Goal: Information Seeking & Learning: Learn about a topic

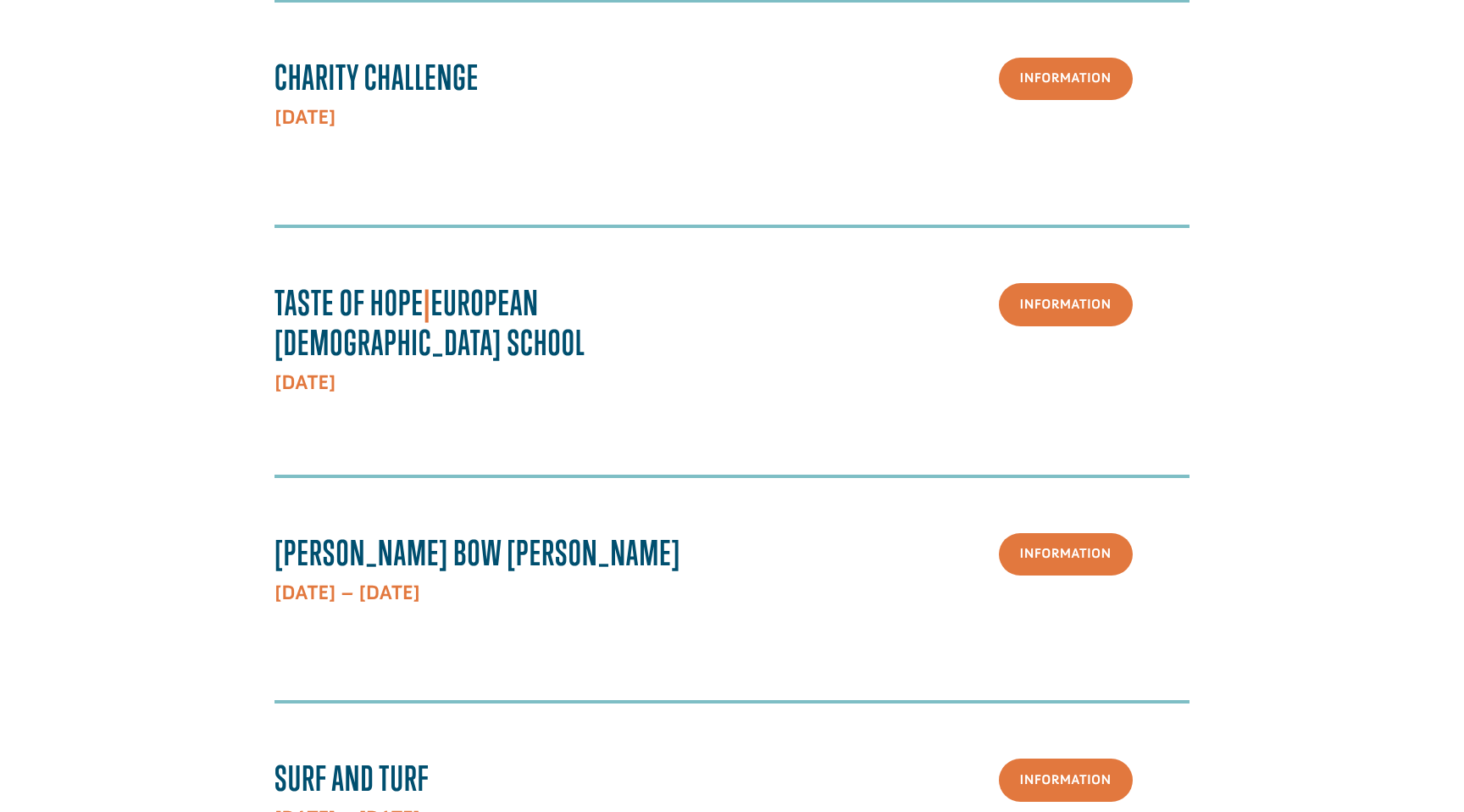
scroll to position [763, 0]
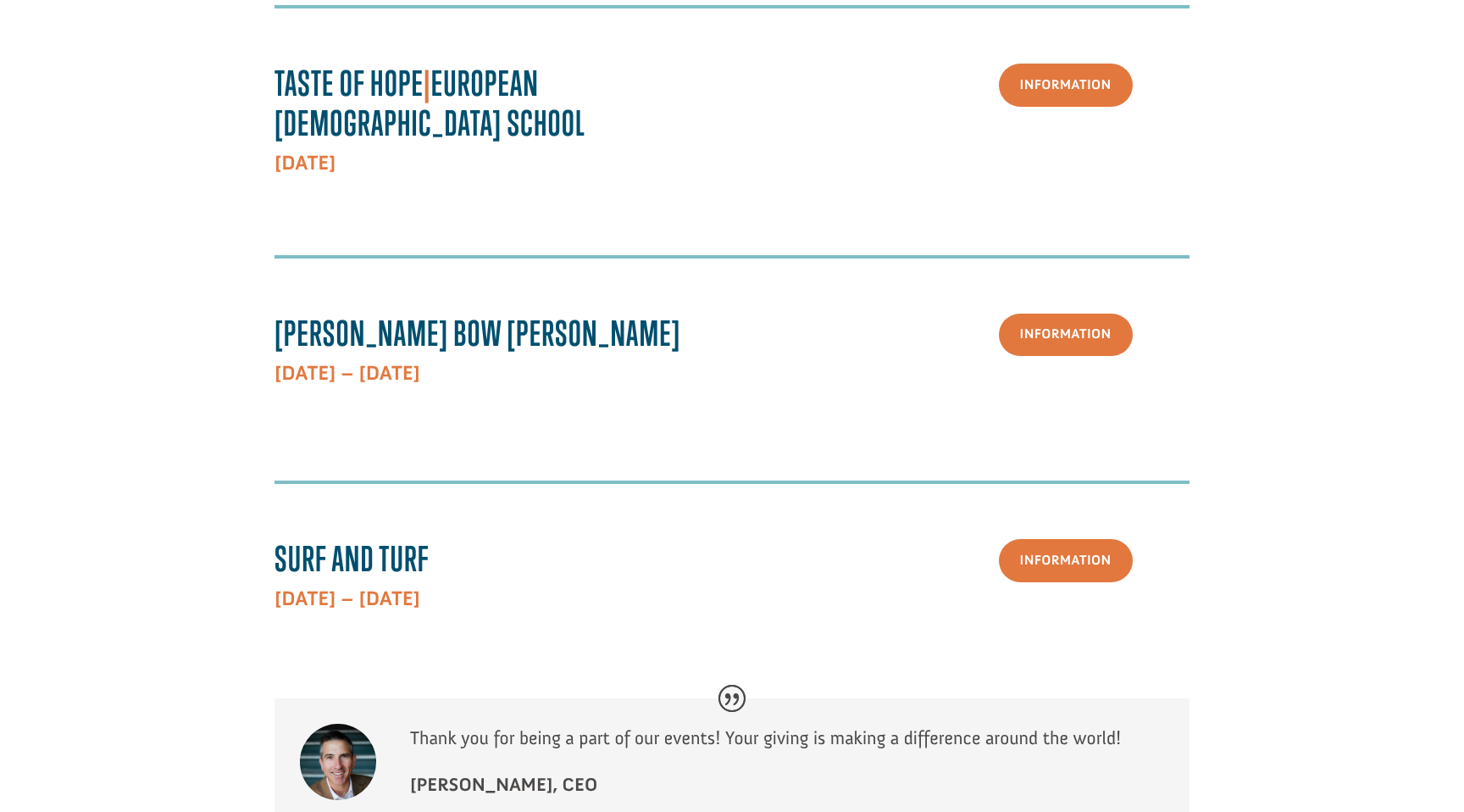
click at [390, 312] on span "[PERSON_NAME] Bow [PERSON_NAME]" at bounding box center [477, 333] width 407 height 41
click at [1053, 324] on link "Information" at bounding box center [1066, 335] width 134 height 44
click at [393, 329] on h3 "Mathews Bow Hunt" at bounding box center [490, 338] width 432 height 49
click at [421, 364] on p "October 13th – 15th, 2025" at bounding box center [490, 373] width 432 height 30
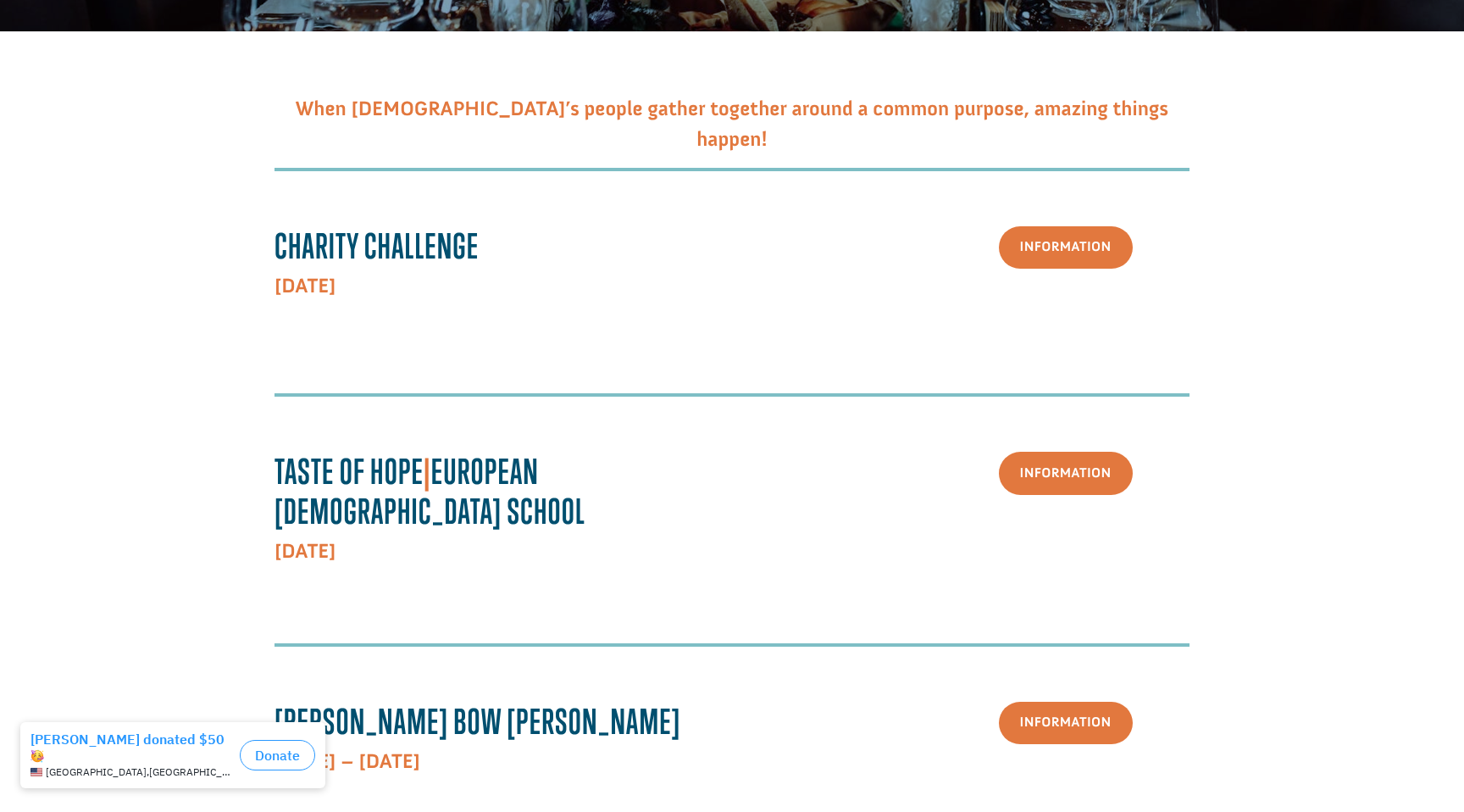
scroll to position [211, 0]
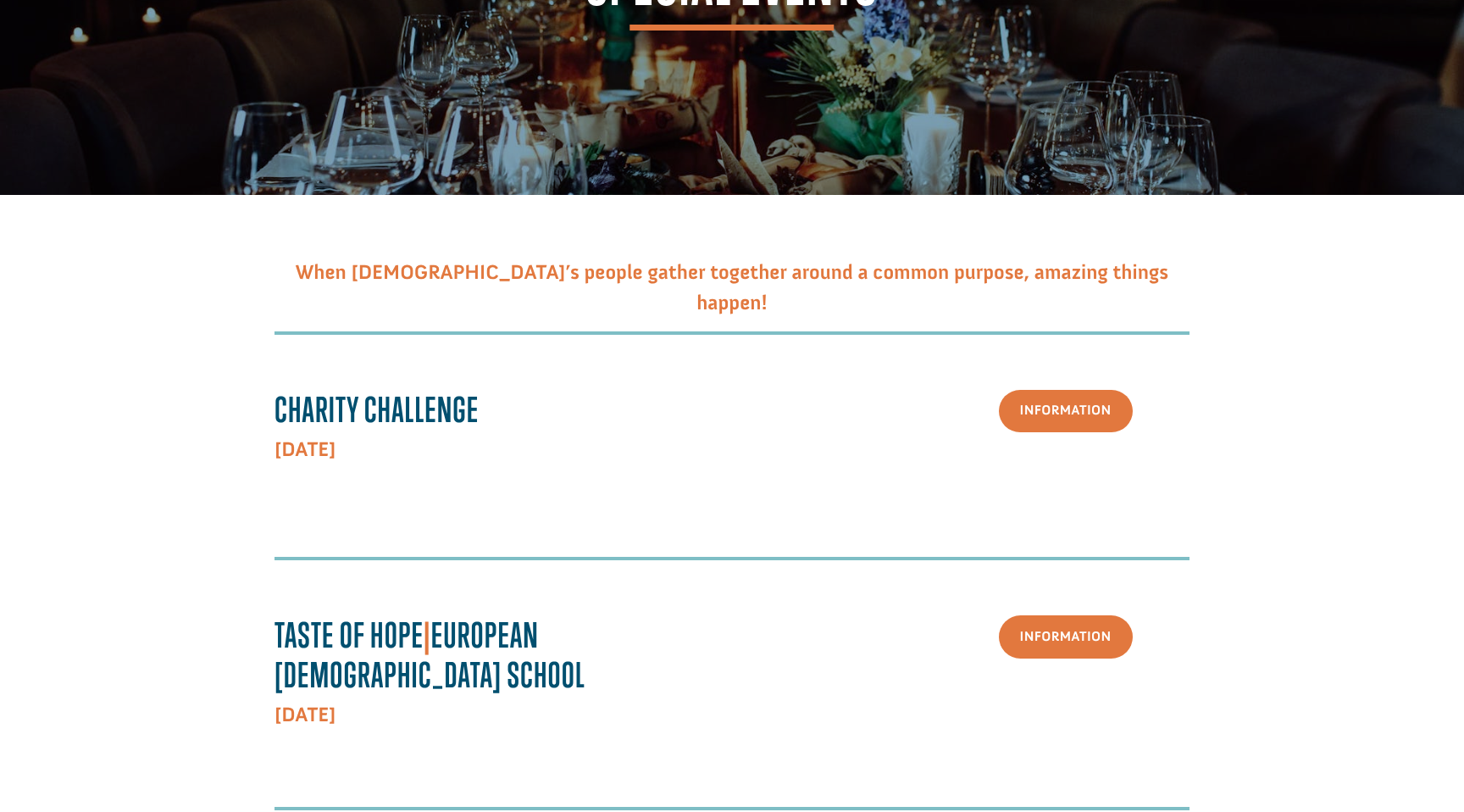
click at [468, 397] on strong "Charity Challenge" at bounding box center [376, 409] width 204 height 41
click at [1011, 413] on link "Information" at bounding box center [1066, 411] width 134 height 44
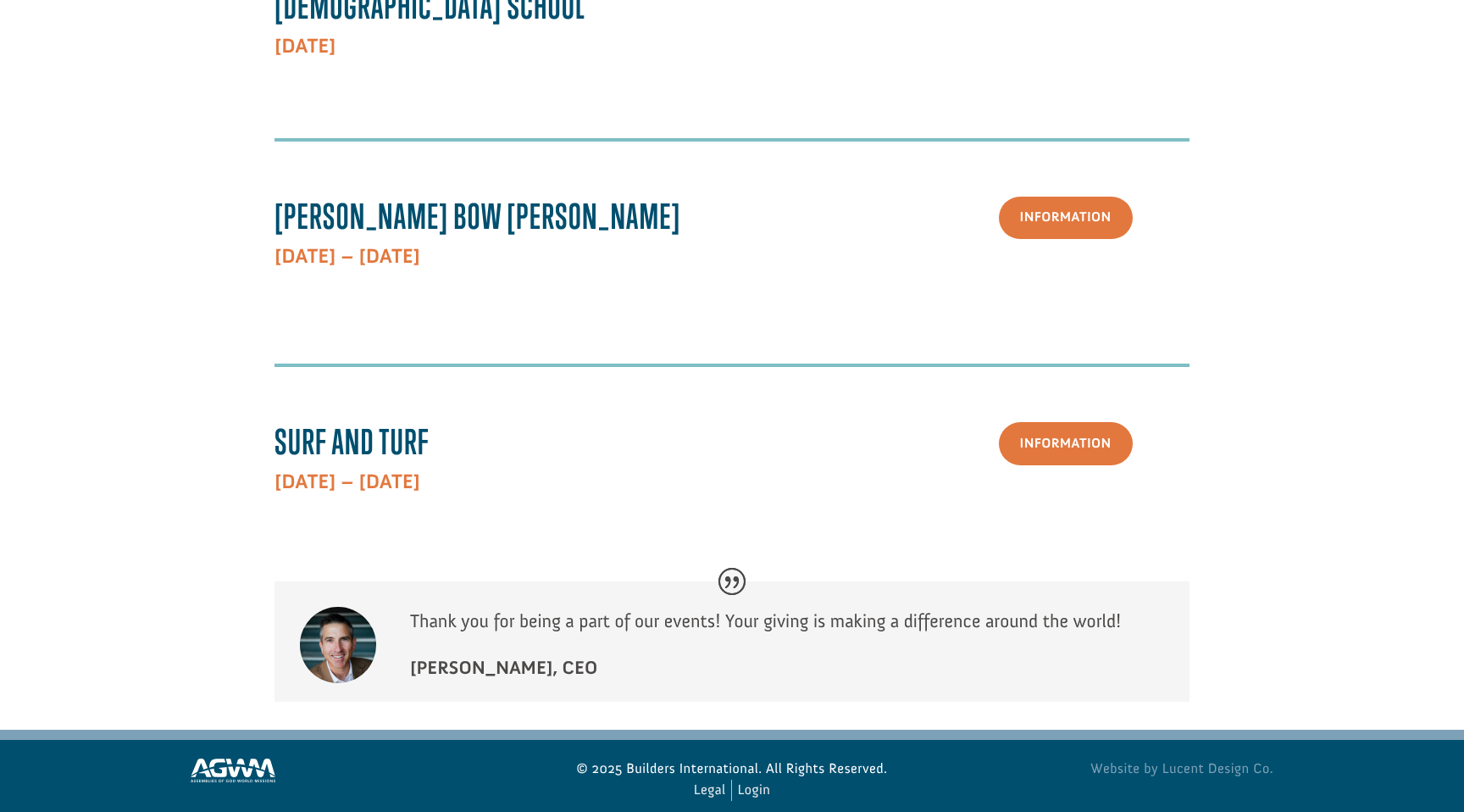
scroll to position [0, 0]
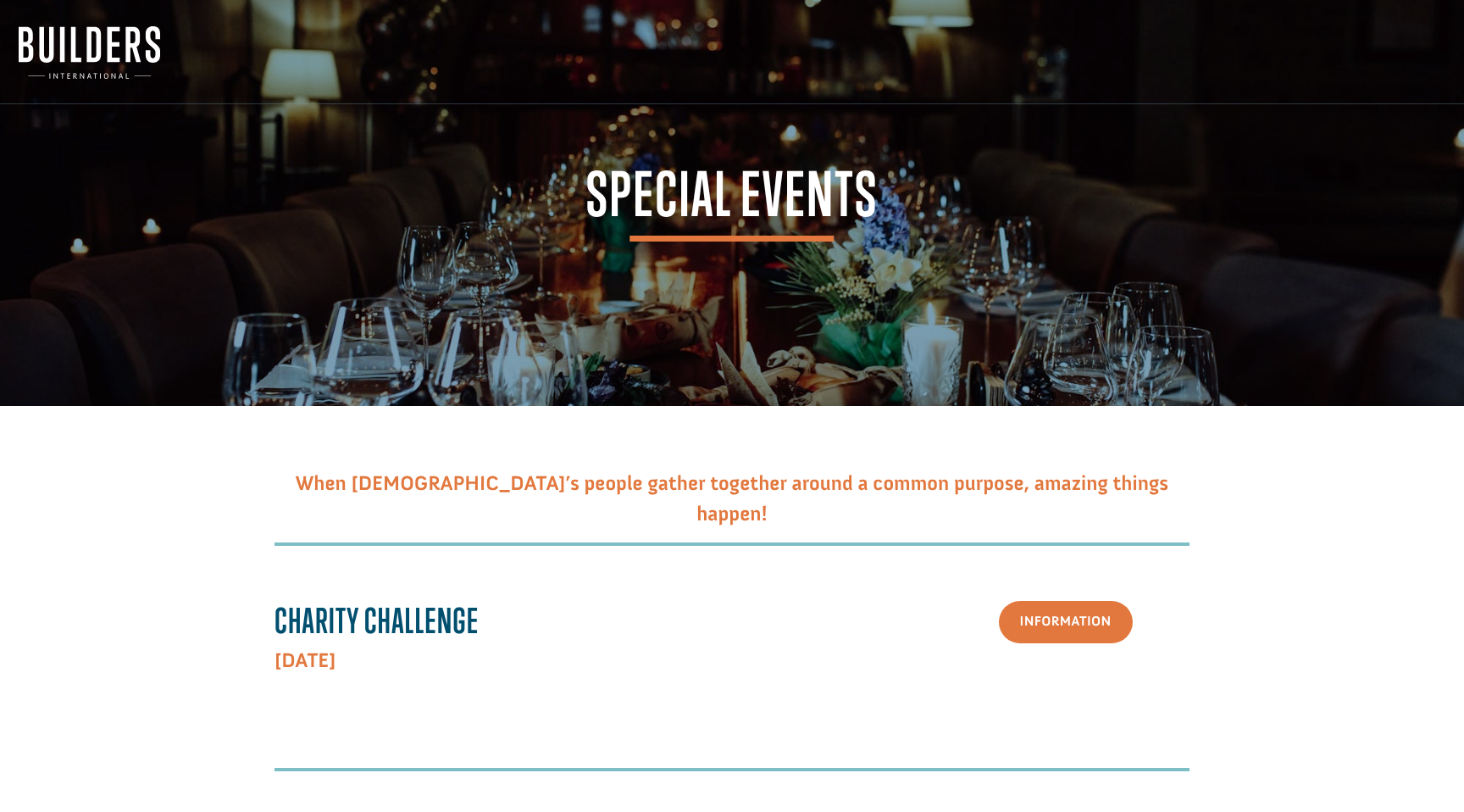
click at [95, 50] on img at bounding box center [89, 52] width 142 height 52
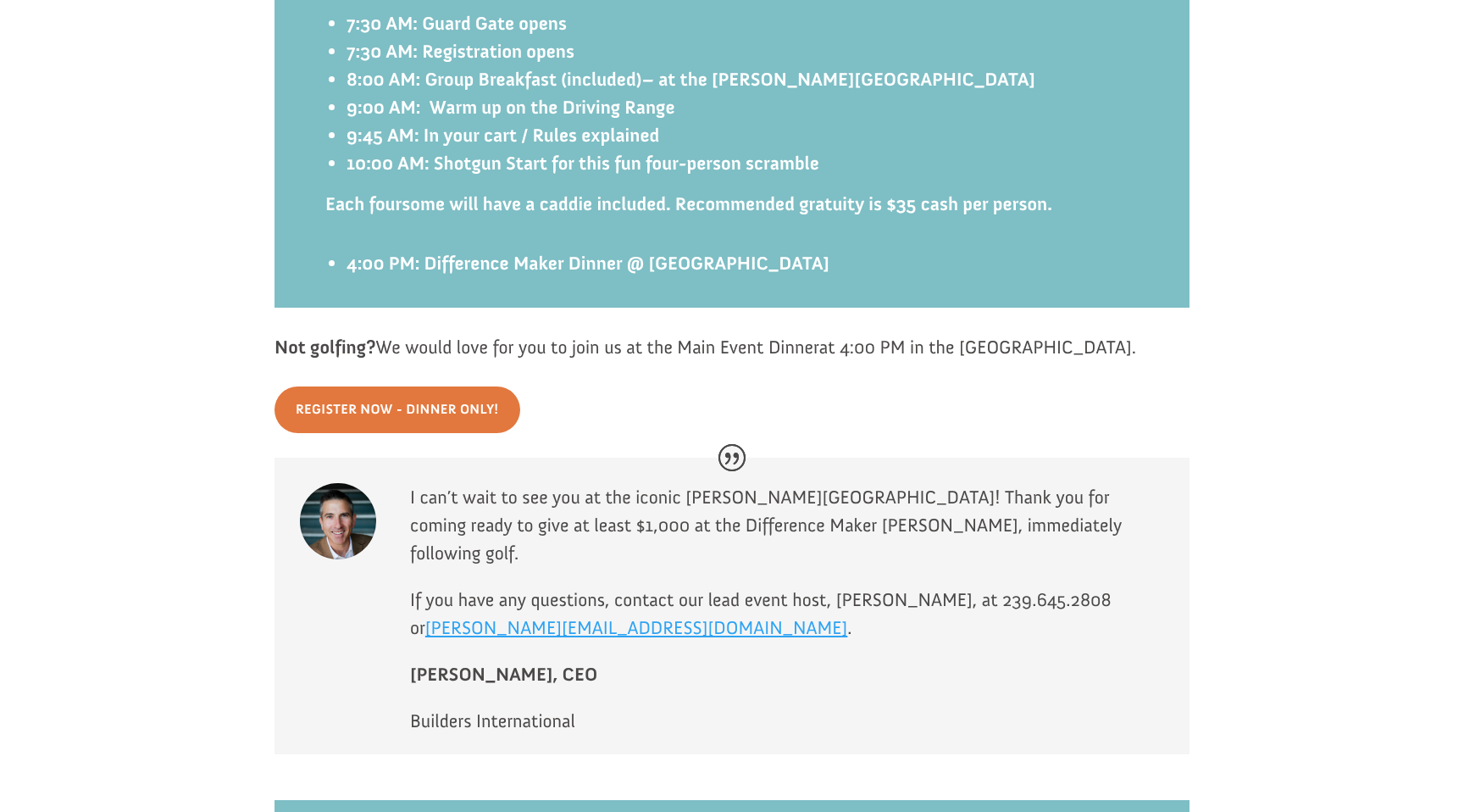
scroll to position [3193, 0]
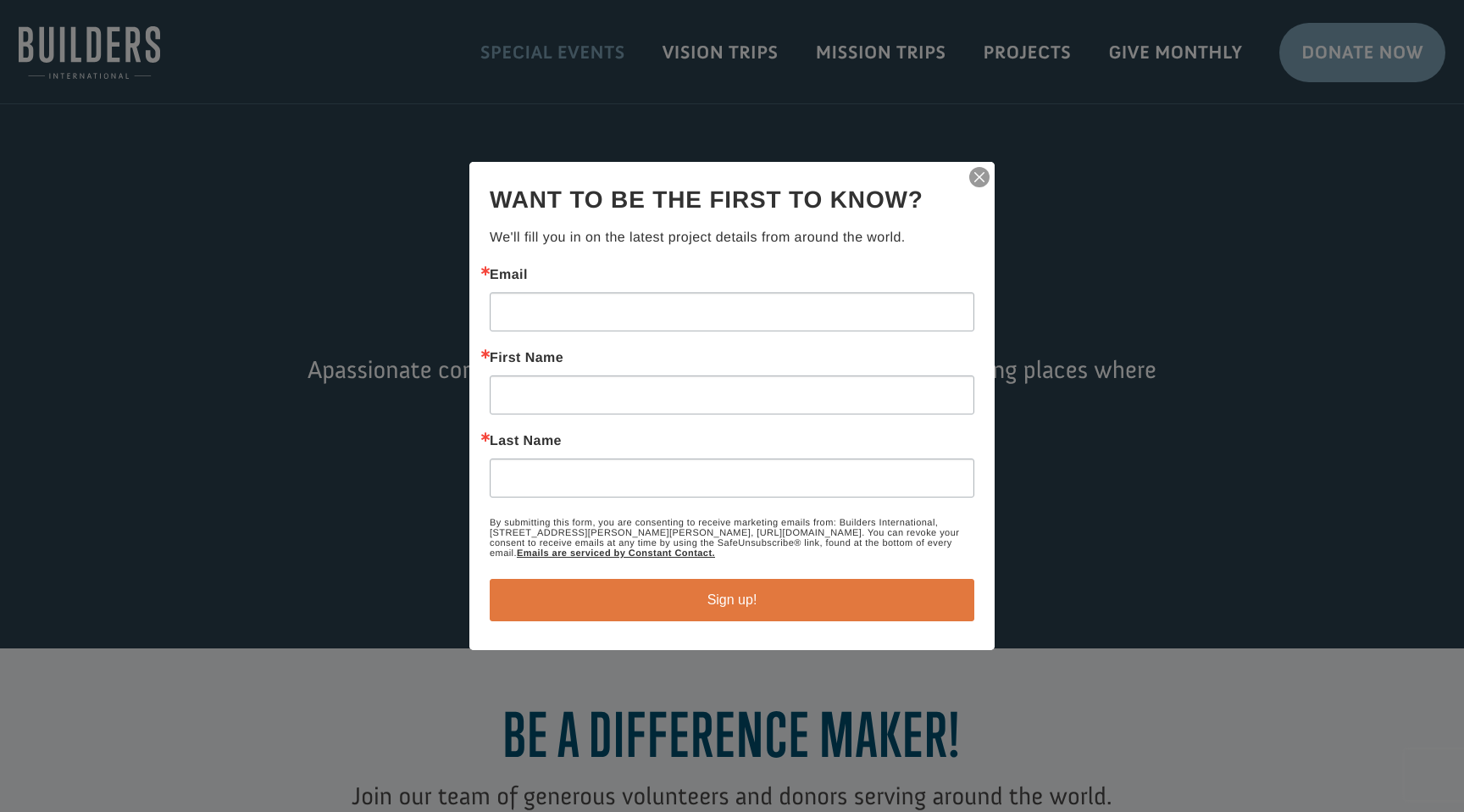
click at [524, 44] on div at bounding box center [732, 406] width 1464 height 812
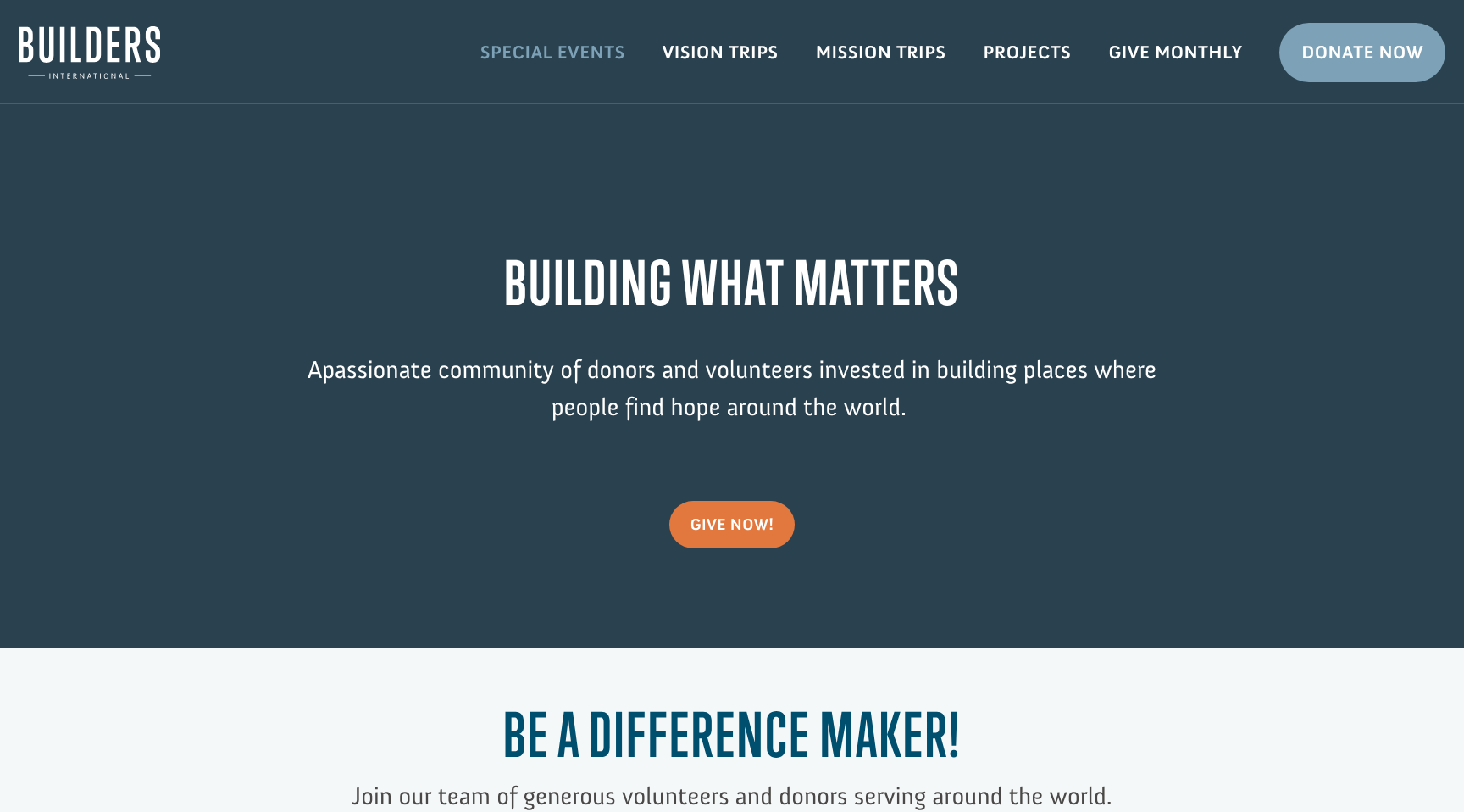
click at [525, 50] on link "Special Events" at bounding box center [553, 52] width 182 height 49
